Goal: Transaction & Acquisition: Purchase product/service

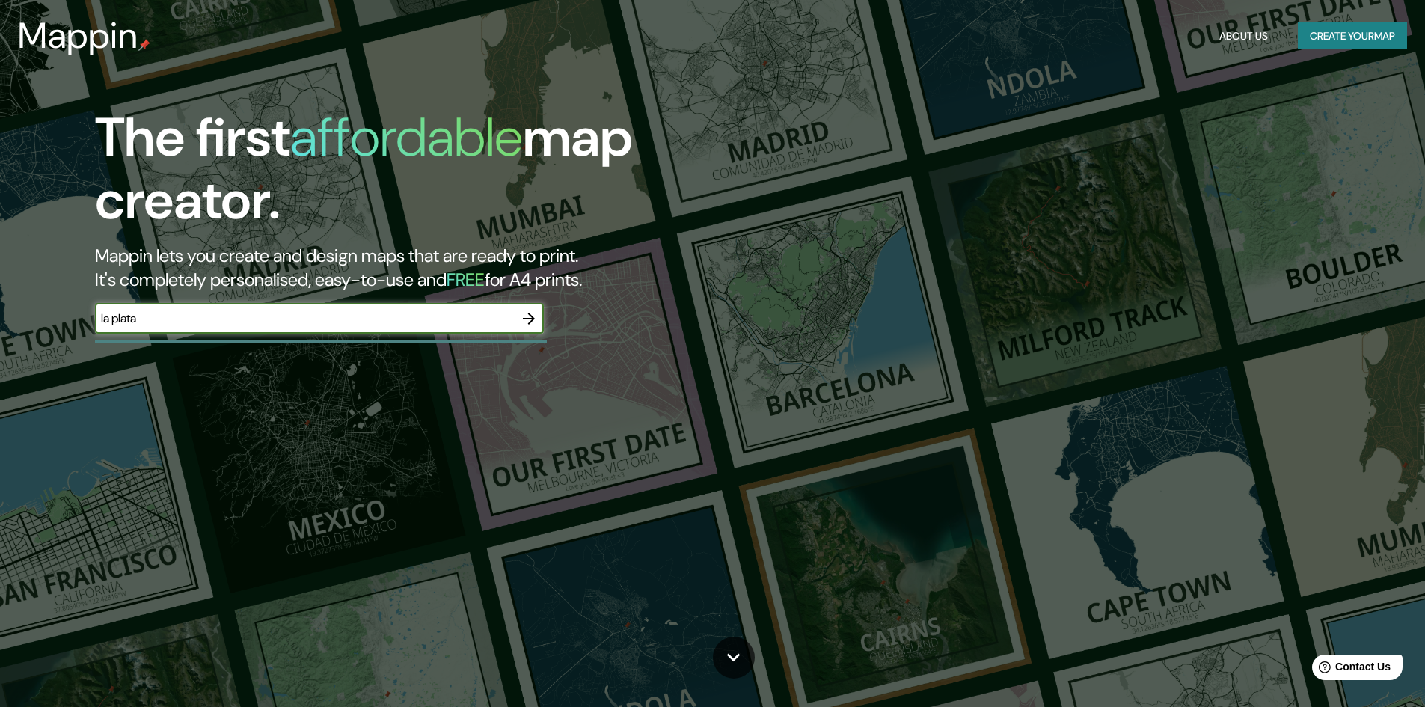
type input "la plata"
click at [534, 321] on icon "button" at bounding box center [529, 319] width 18 height 18
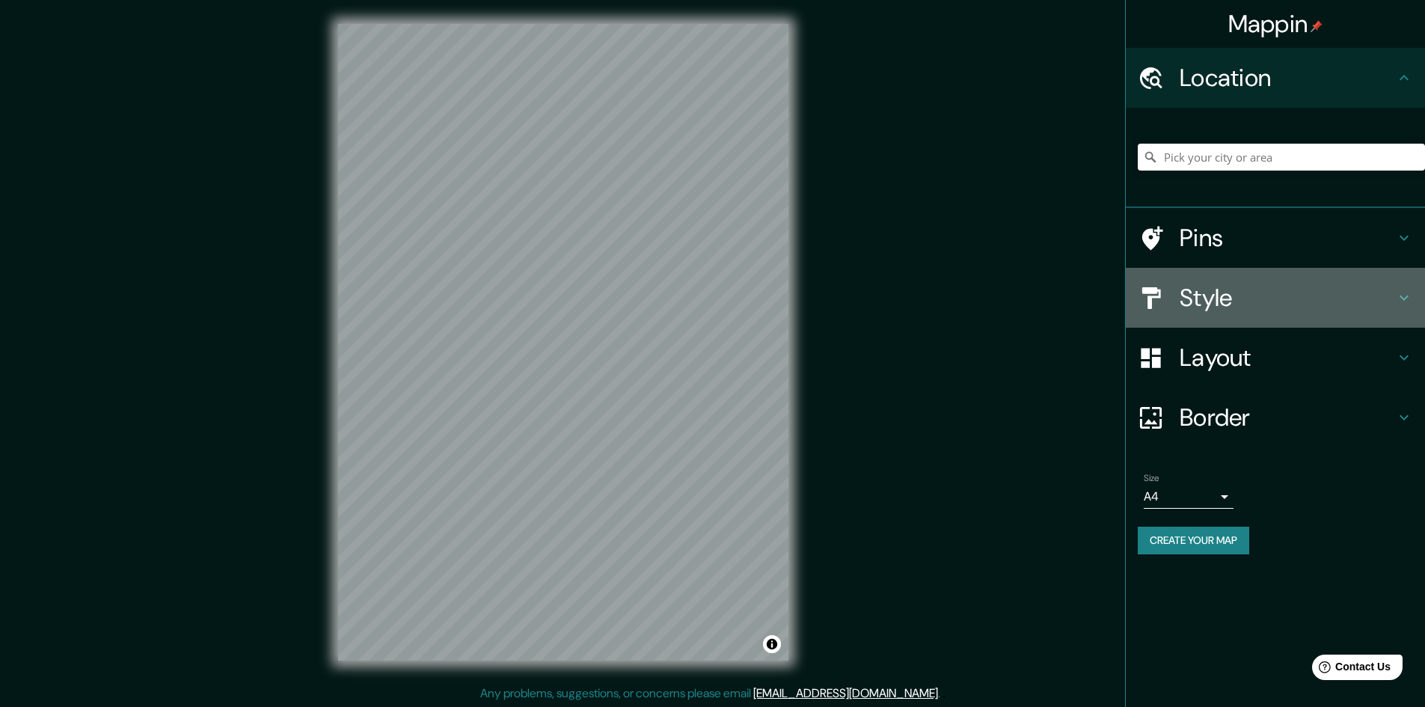
click at [1404, 297] on icon at bounding box center [1404, 298] width 18 height 18
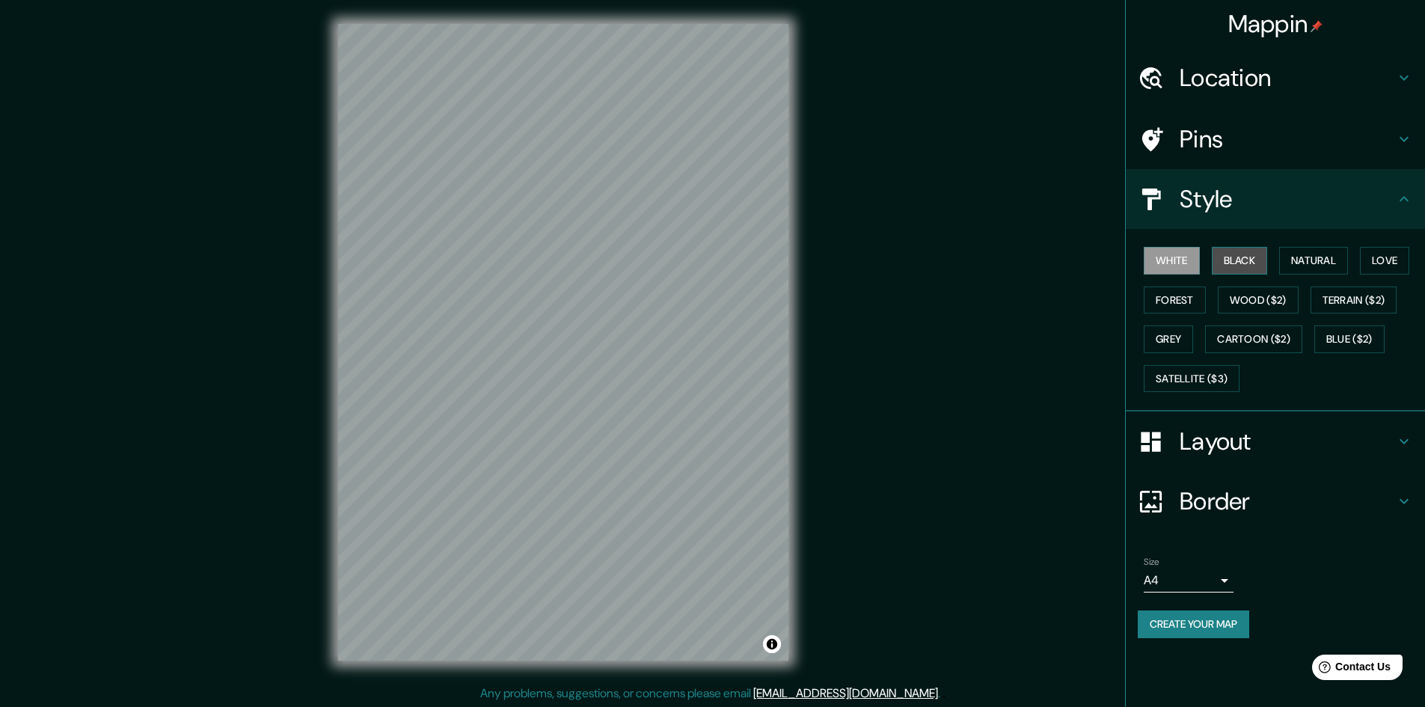
click at [1220, 255] on button "Black" at bounding box center [1240, 261] width 56 height 28
click at [1315, 265] on button "Natural" at bounding box center [1313, 261] width 69 height 28
click at [1392, 257] on button "Love" at bounding box center [1384, 261] width 49 height 28
click at [1183, 303] on button "Forest" at bounding box center [1175, 300] width 62 height 28
click at [1282, 301] on button "Wood ($2)" at bounding box center [1258, 300] width 81 height 28
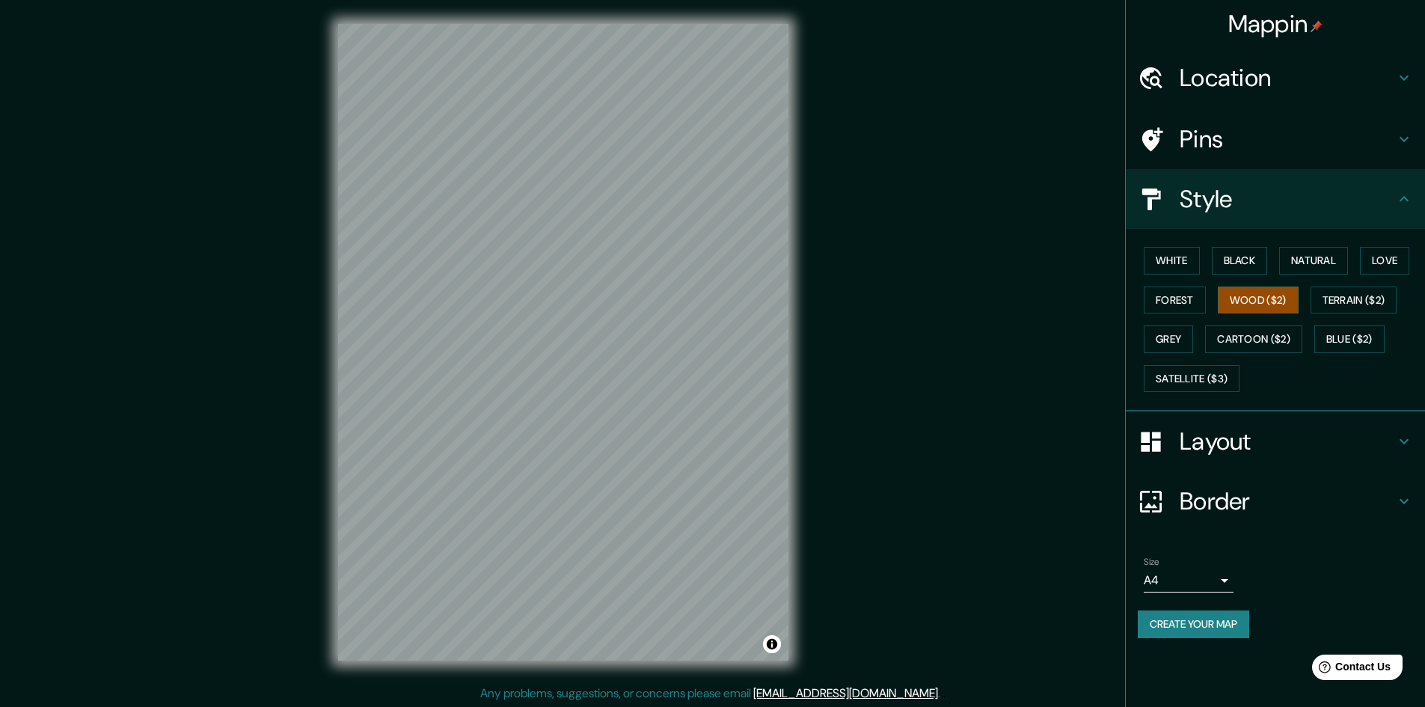
click at [1363, 313] on div "White Black Natural Love Forest Wood ($2) Terrain ($2) Grey Cartoon ($2) Blue (…" at bounding box center [1281, 319] width 287 height 157
click at [1365, 306] on button "Terrain ($2)" at bounding box center [1353, 300] width 87 height 28
click at [1171, 346] on button "Grey" at bounding box center [1168, 339] width 49 height 28
click at [1214, 438] on h4 "Layout" at bounding box center [1286, 441] width 215 height 30
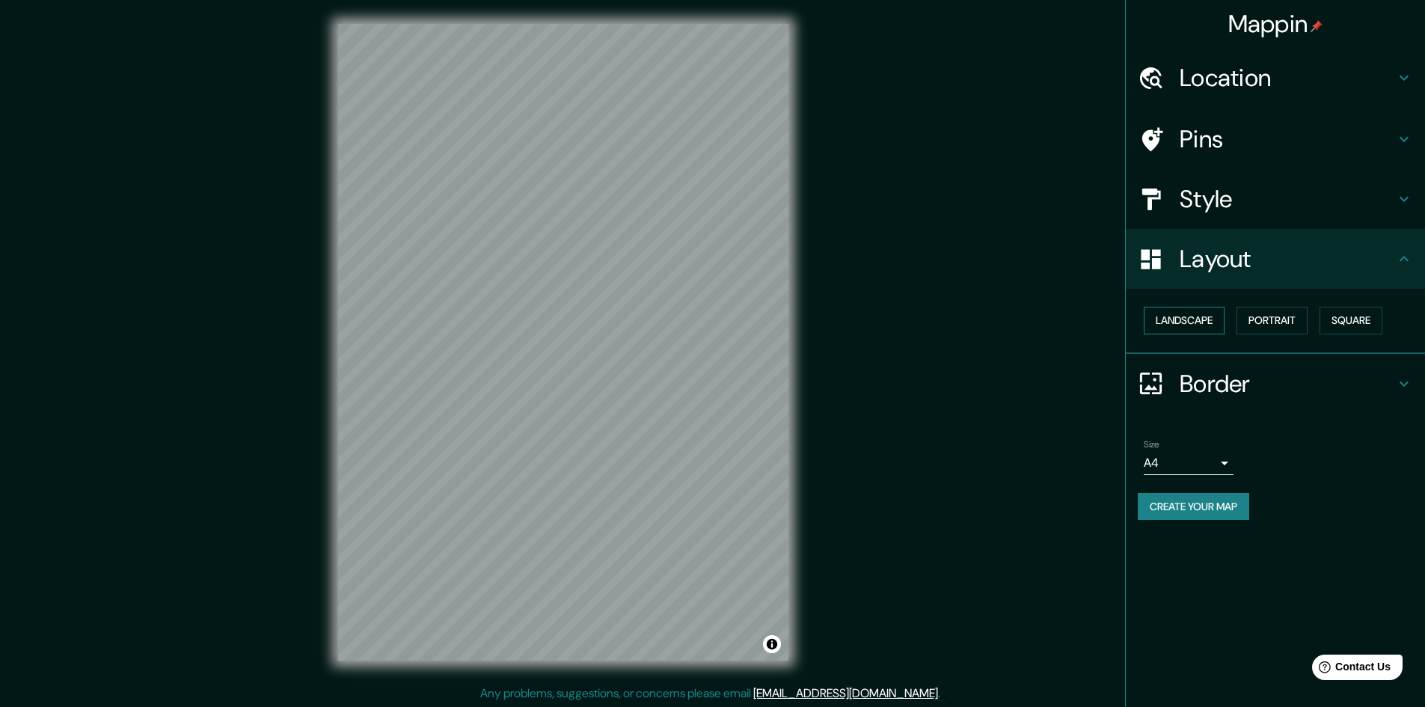
click at [1203, 325] on button "Landscape" at bounding box center [1184, 321] width 81 height 28
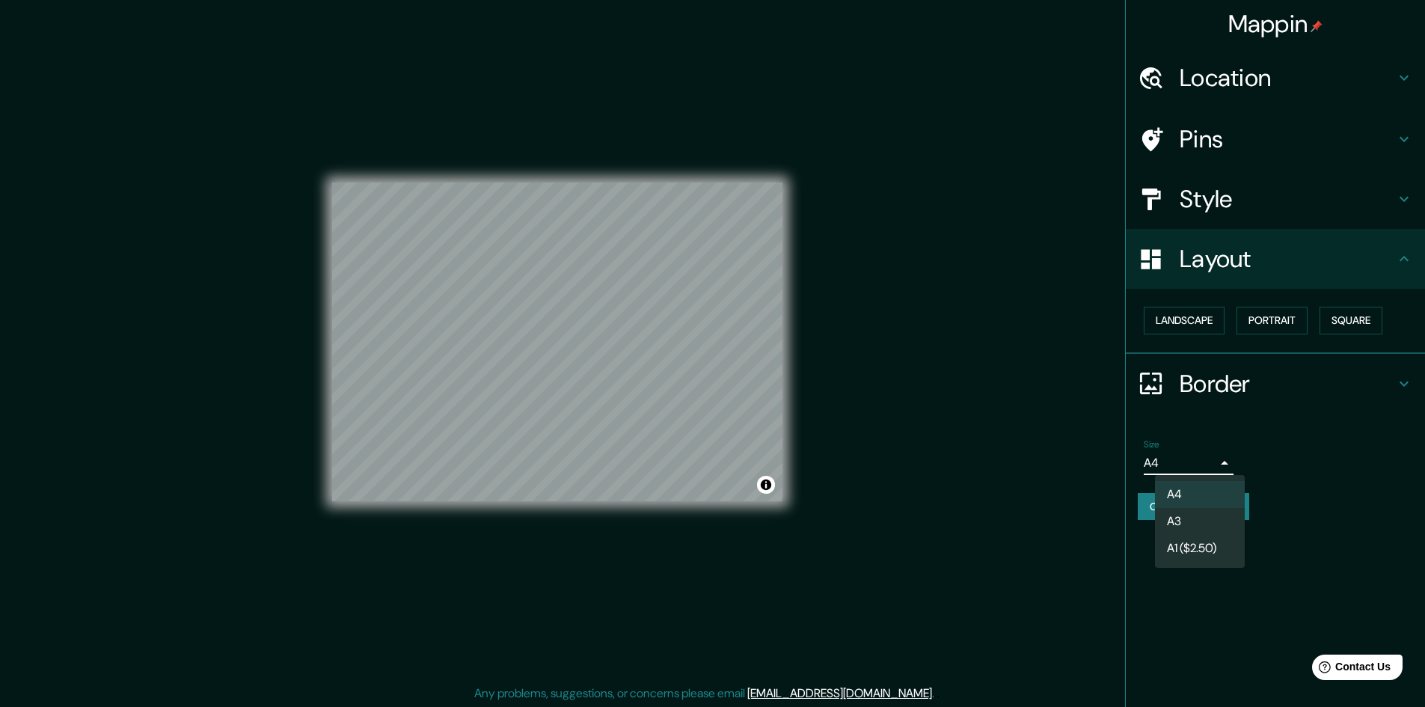
click at [1231, 461] on body "Mappin Location Pins Style Layout Landscape Portrait Square Border Choose a bor…" at bounding box center [712, 353] width 1425 height 707
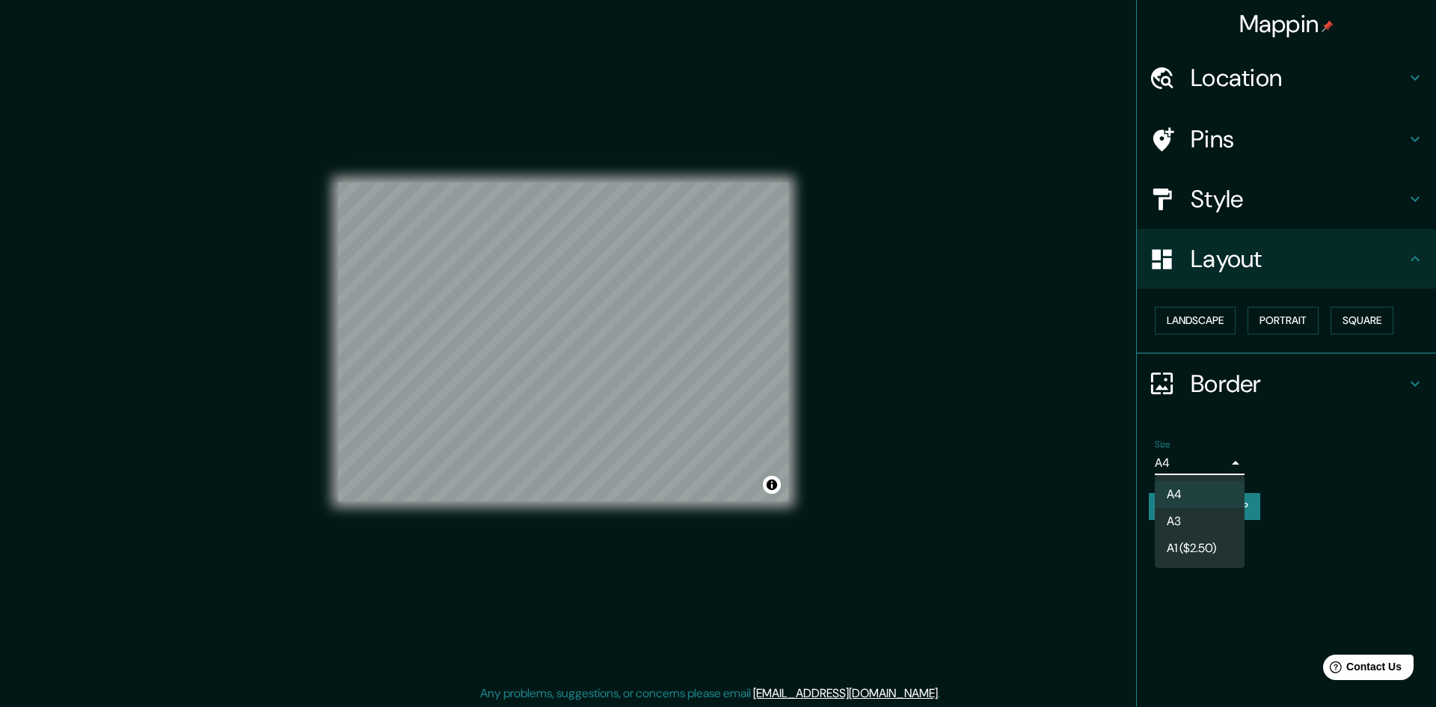
click at [1207, 512] on li "A3" at bounding box center [1200, 521] width 90 height 27
type input "a4"
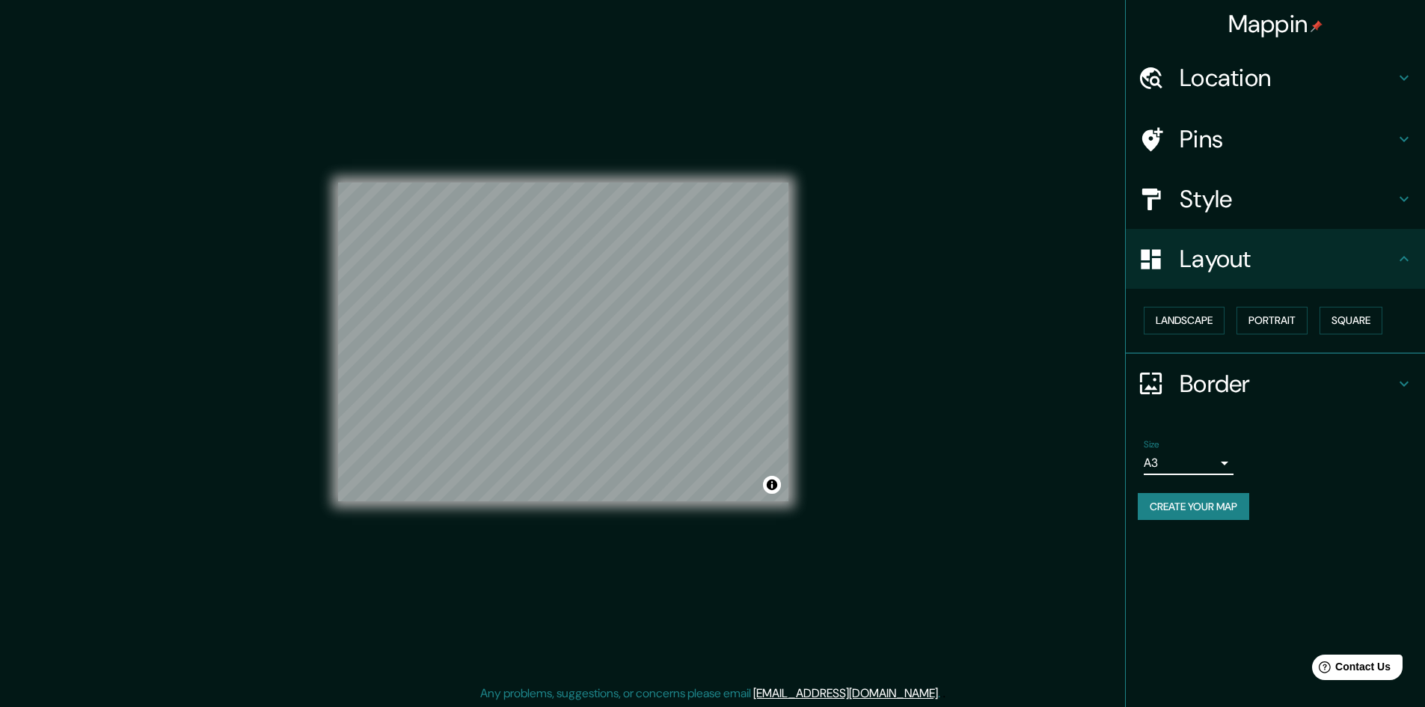
click at [1196, 390] on h4 "Border" at bounding box center [1286, 384] width 215 height 30
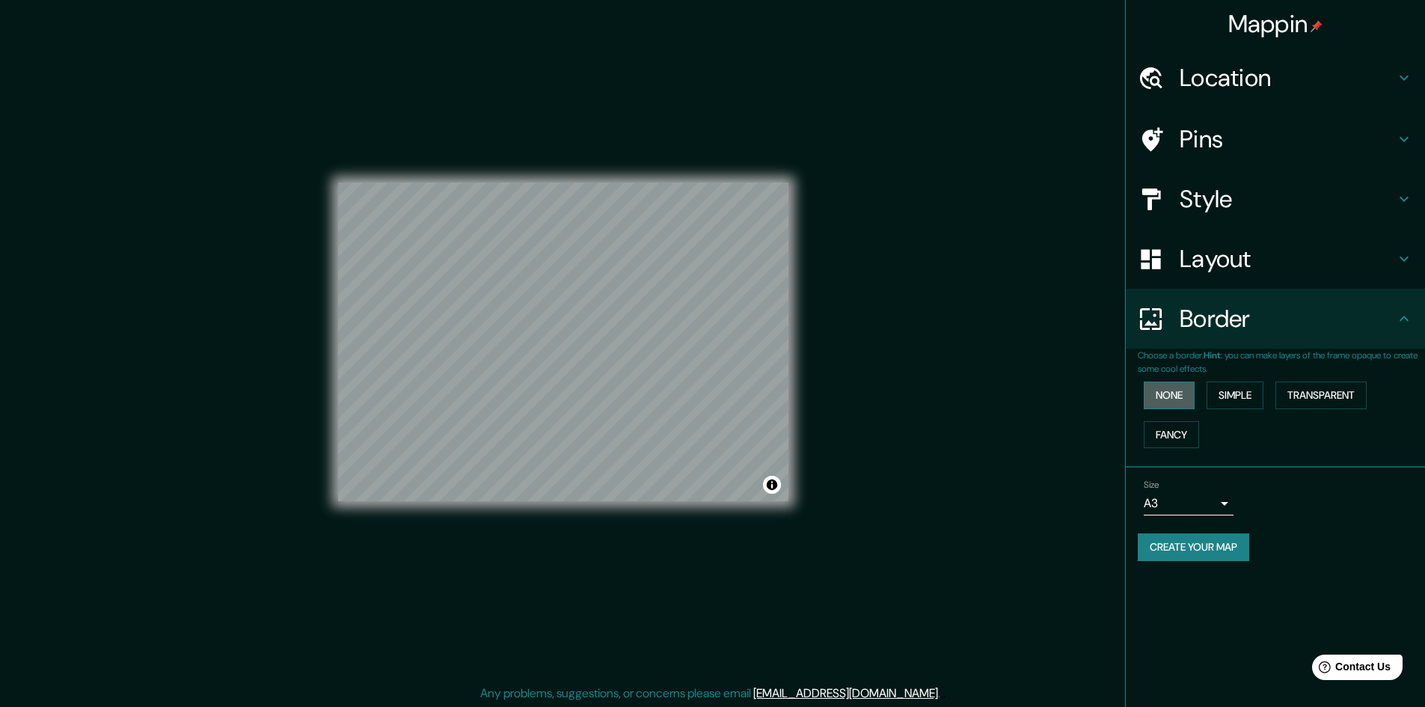
click at [1172, 399] on button "None" at bounding box center [1169, 395] width 51 height 28
click at [1220, 398] on button "Simple" at bounding box center [1234, 395] width 57 height 28
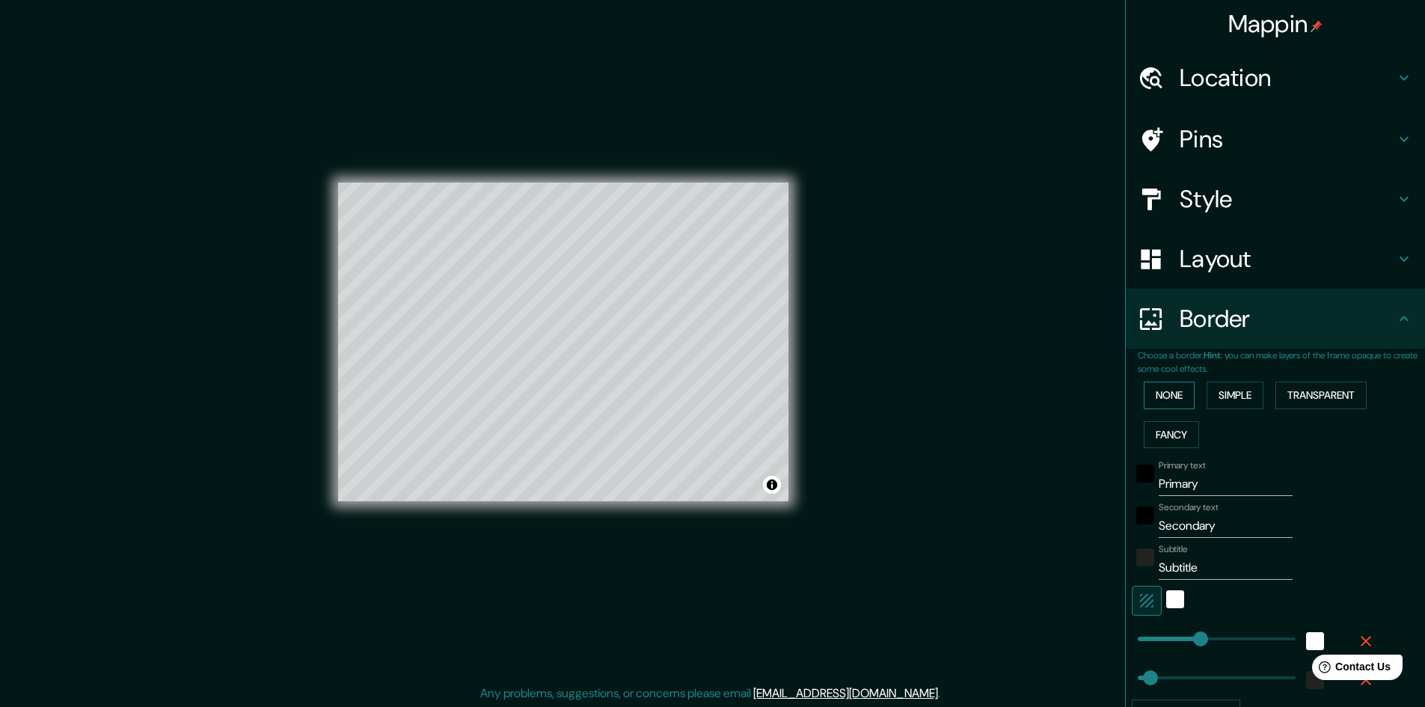
click at [1170, 405] on button "None" at bounding box center [1169, 395] width 51 height 28
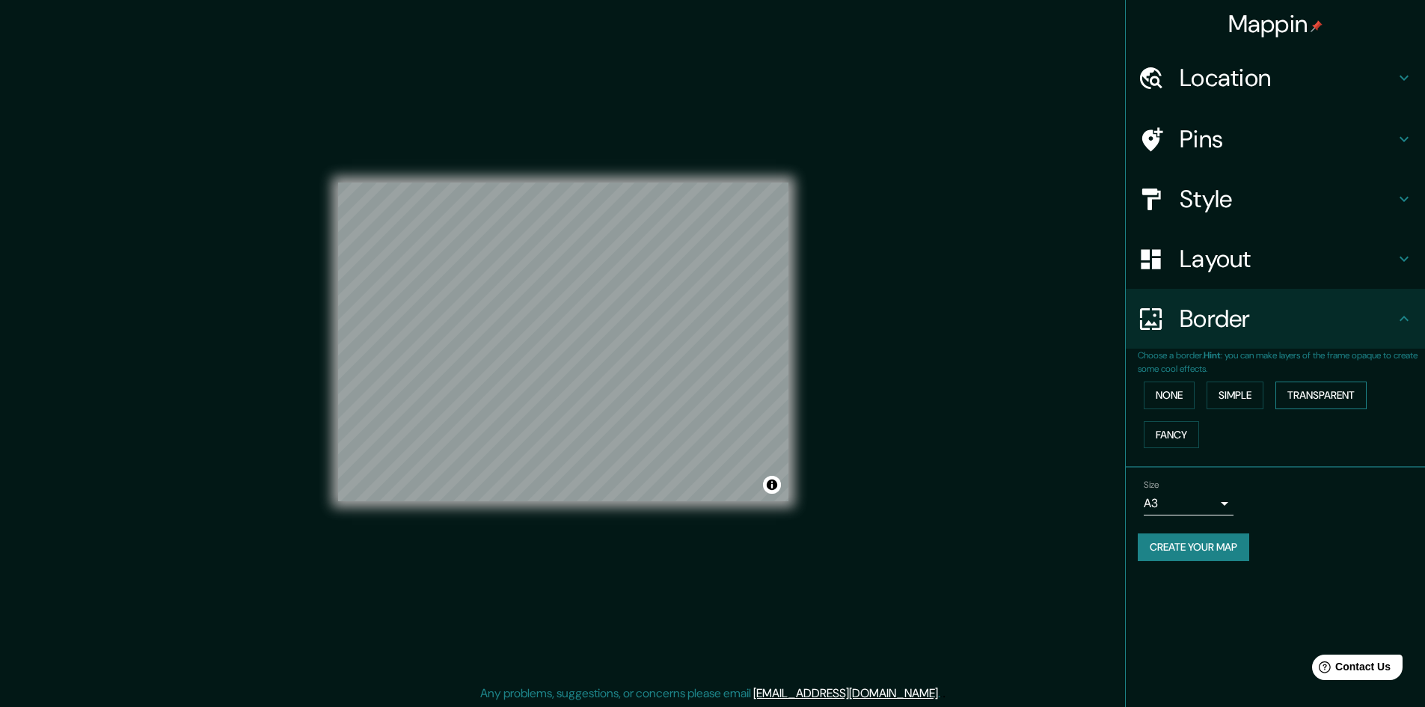
click at [1307, 401] on button "Transparent" at bounding box center [1320, 395] width 91 height 28
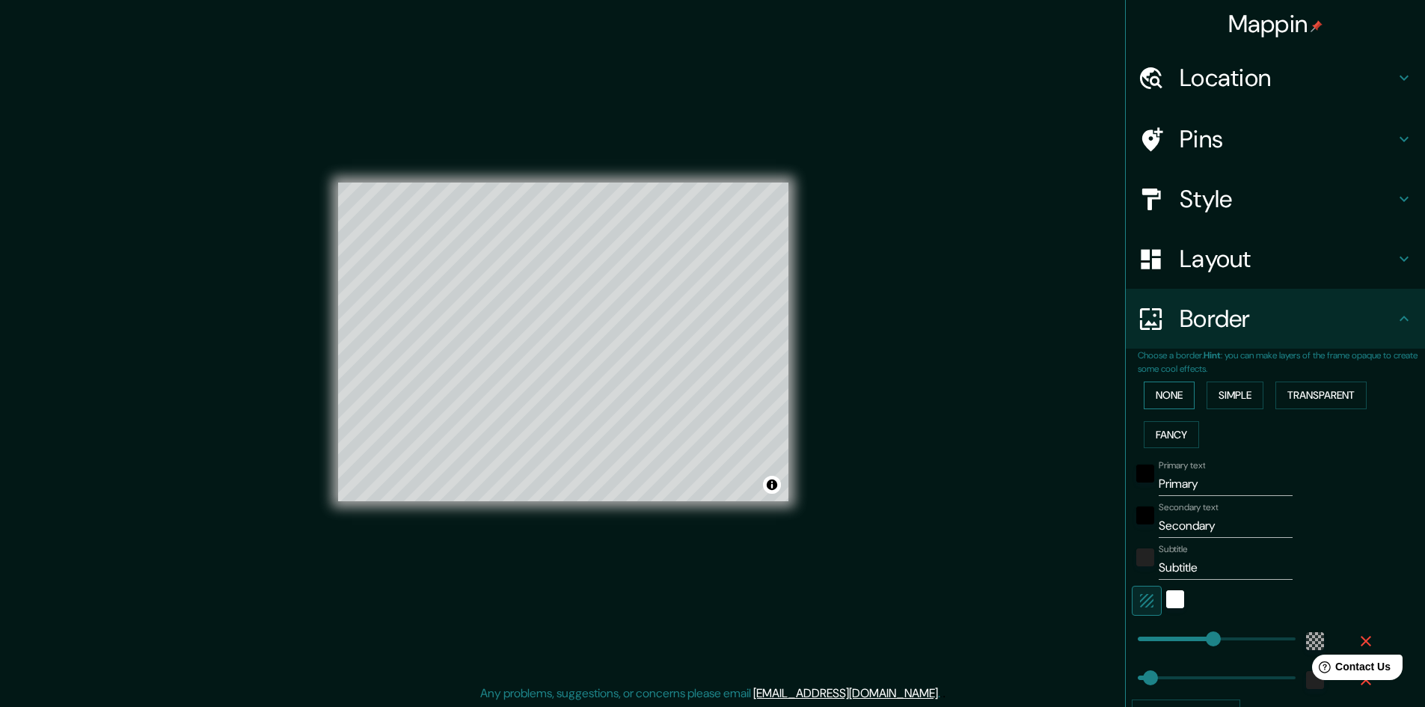
click at [1147, 396] on button "None" at bounding box center [1169, 395] width 51 height 28
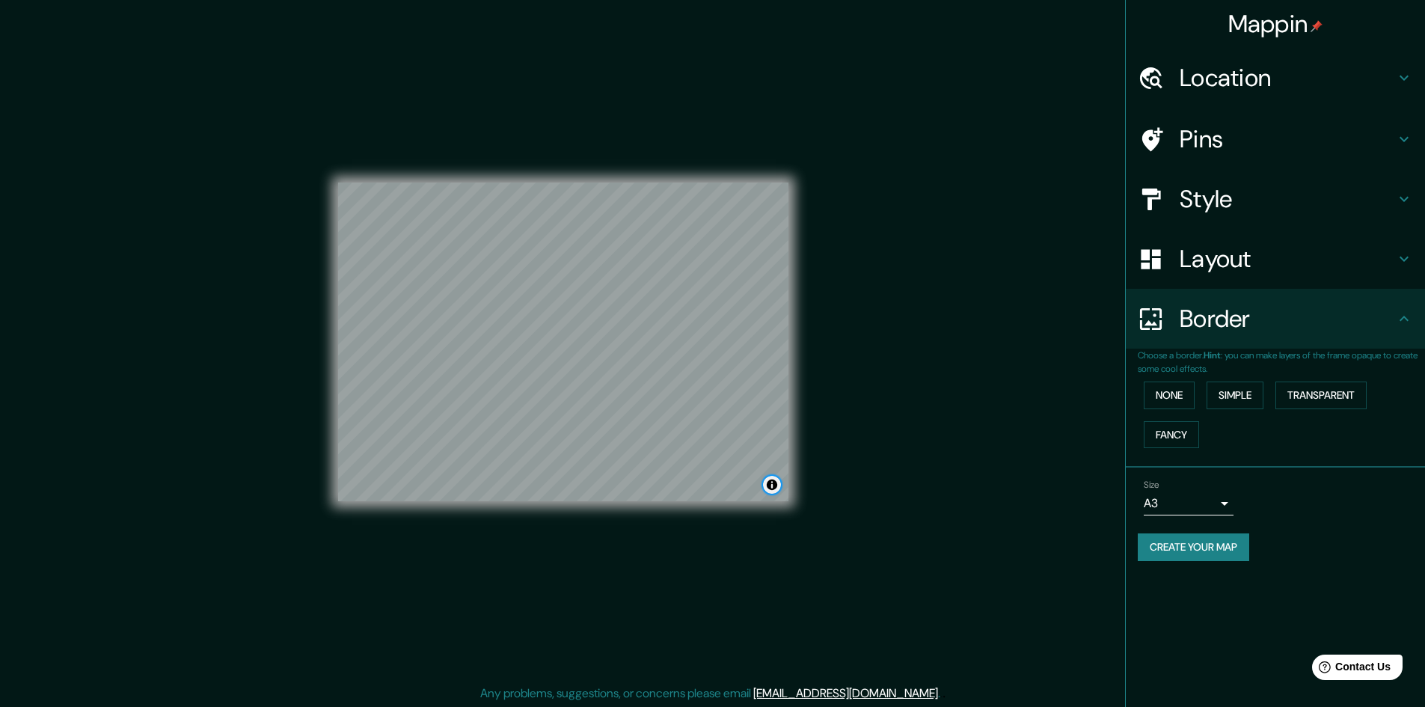
click at [773, 486] on button "Toggle attribution" at bounding box center [772, 485] width 18 height 18
click at [873, 414] on div "Mappin Location Pins Style Layout Border Choose a border. Hint : you can make l…" at bounding box center [712, 354] width 1425 height 708
